Goal: Information Seeking & Learning: Learn about a topic

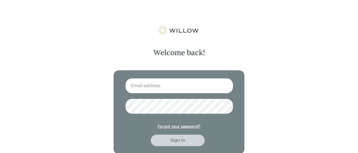
type input "[PERSON_NAME][EMAIL_ADDRESS][DOMAIN_NAME]"
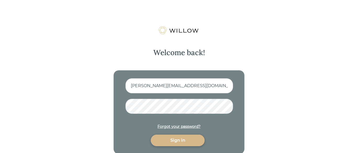
click at [178, 140] on div "Sign in" at bounding box center [178, 140] width 42 height 6
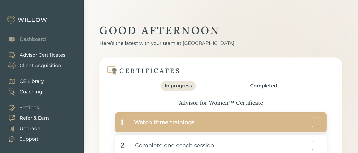
click at [179, 122] on div "Watch three trainings" at bounding box center [159, 122] width 71 height 12
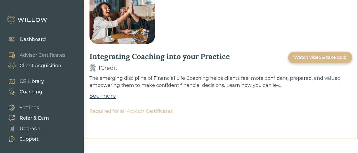
scroll to position [58, 0]
click at [300, 57] on div "Watch video & take quiz" at bounding box center [320, 57] width 52 height 6
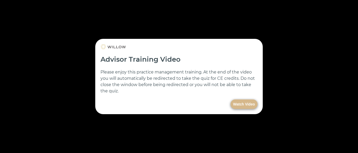
click at [240, 102] on button "Watch Video" at bounding box center [244, 103] width 27 height 9
